Goal: Find specific page/section: Find specific page/section

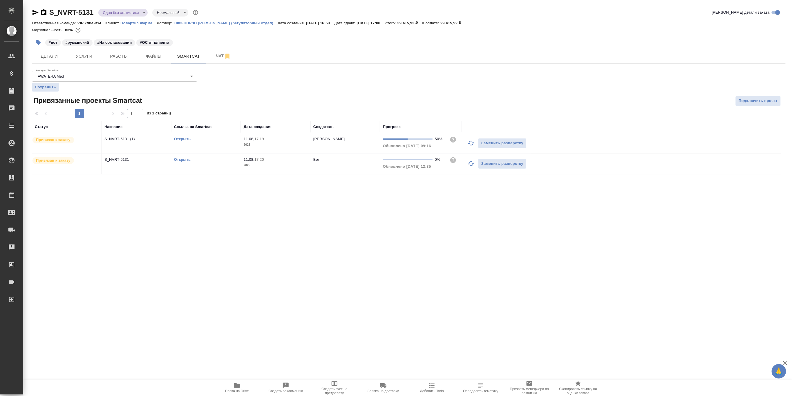
click at [183, 158] on link "Открыть" at bounding box center [182, 159] width 17 height 4
click at [33, 13] on icon "button" at bounding box center [35, 12] width 7 height 7
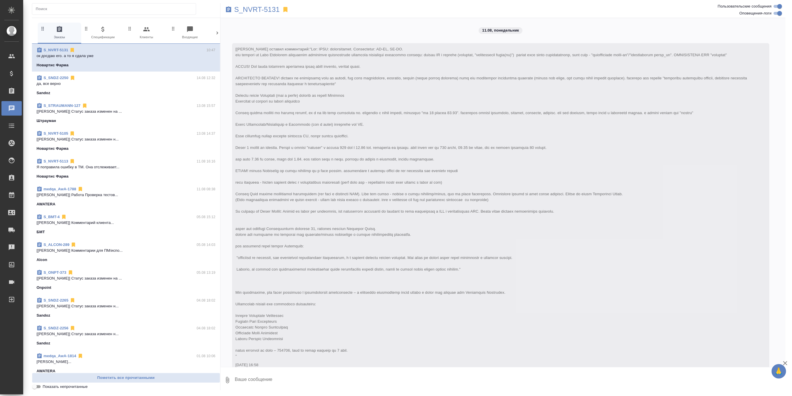
scroll to position [3594, 0]
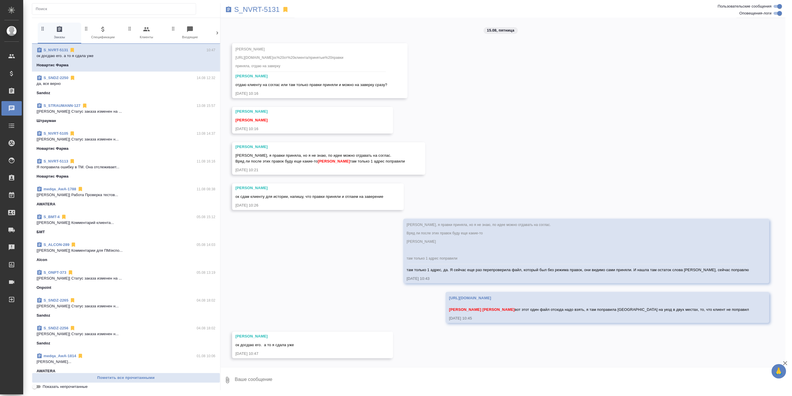
click at [160, 82] on p "да, все верно" at bounding box center [126, 84] width 179 height 6
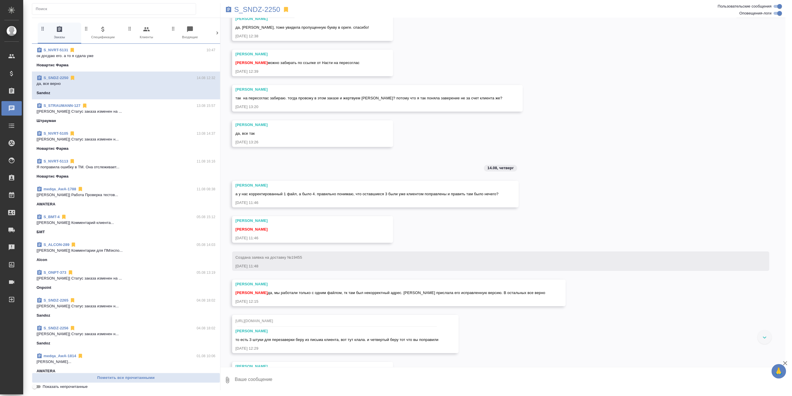
scroll to position [10389, 0]
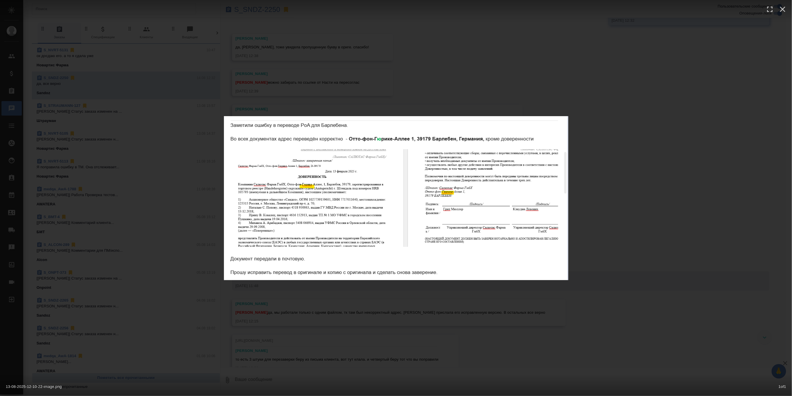
click at [599, 179] on div "13-08-2025-12-10-22-image.png 1 of 1" at bounding box center [396, 198] width 792 height 396
